Goal: Task Accomplishment & Management: Use online tool/utility

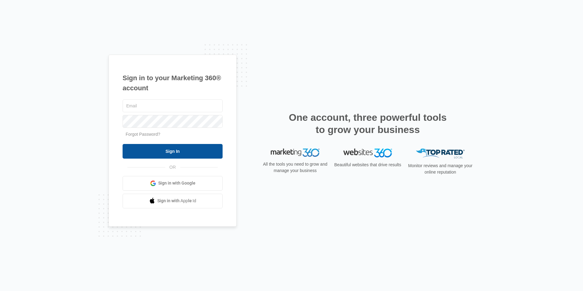
type input "[EMAIL_ADDRESS][DOMAIN_NAME]"
click at [163, 156] on input "Sign In" at bounding box center [173, 151] width 100 height 15
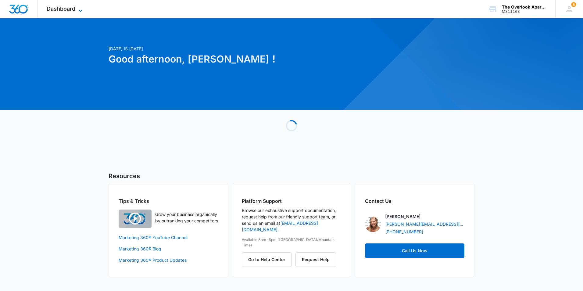
click at [73, 8] on span "Dashboard" at bounding box center [61, 8] width 29 height 6
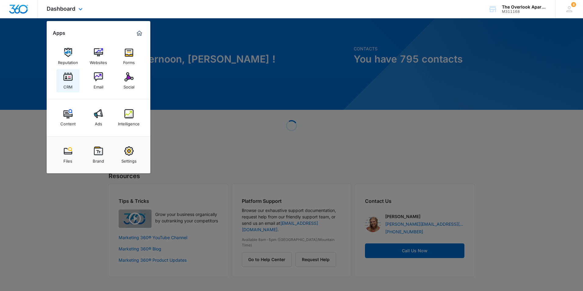
click at [67, 87] on div "CRM" at bounding box center [67, 85] width 9 height 8
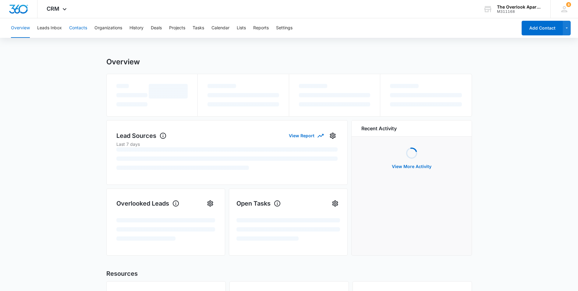
click at [74, 31] on button "Contacts" at bounding box center [78, 28] width 18 height 20
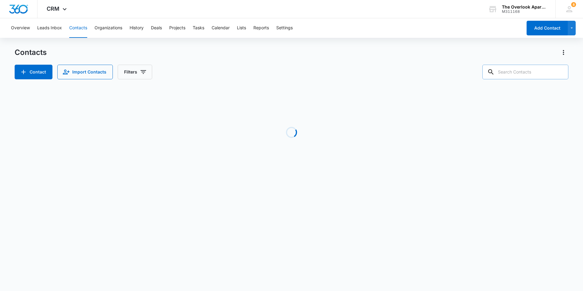
click at [516, 73] on input "text" at bounding box center [525, 72] width 86 height 15
type input "animesh"
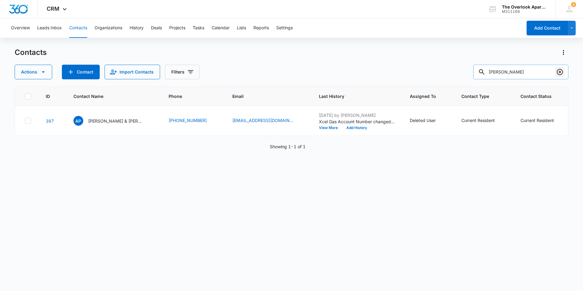
click at [561, 70] on icon "Clear" at bounding box center [560, 72] width 6 height 6
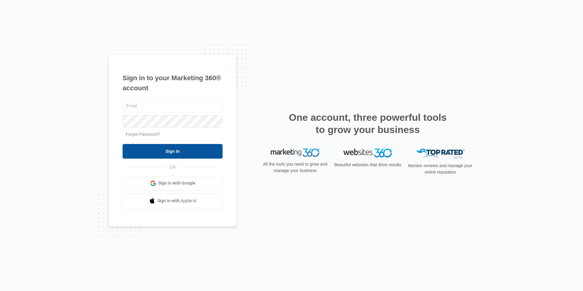
type input "[EMAIL_ADDRESS][DOMAIN_NAME]"
click at [162, 152] on input "Sign In" at bounding box center [173, 151] width 100 height 15
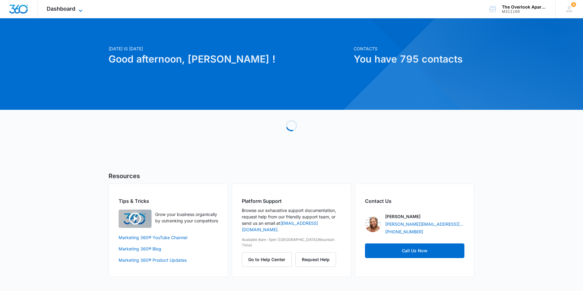
click at [69, 12] on span "Dashboard" at bounding box center [61, 8] width 29 height 6
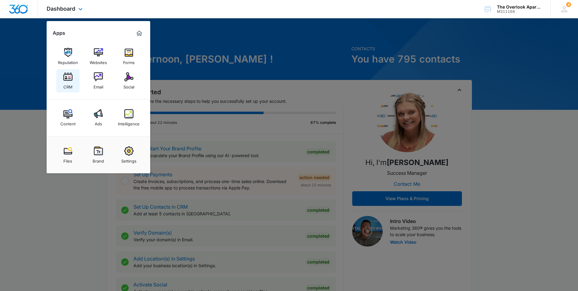
click at [74, 79] on link "CRM" at bounding box center [67, 80] width 23 height 23
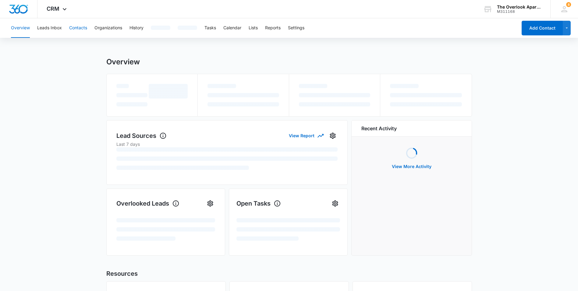
click at [76, 26] on button "Contacts" at bounding box center [78, 28] width 18 height 20
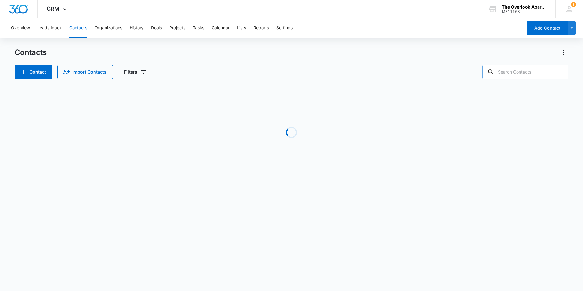
click at [510, 73] on input "text" at bounding box center [525, 72] width 86 height 15
type input "2302"
